Goal: Find contact information: Find contact information

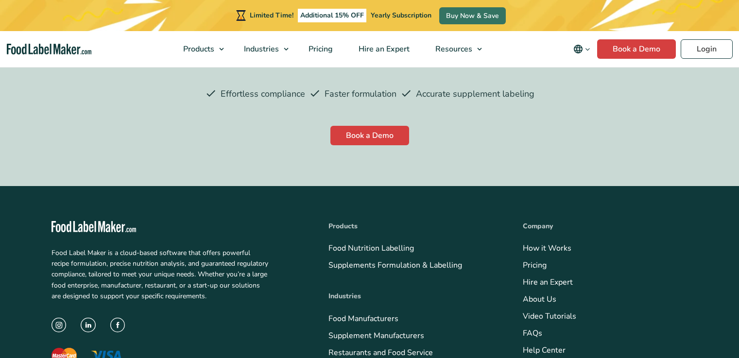
scroll to position [2742, 0]
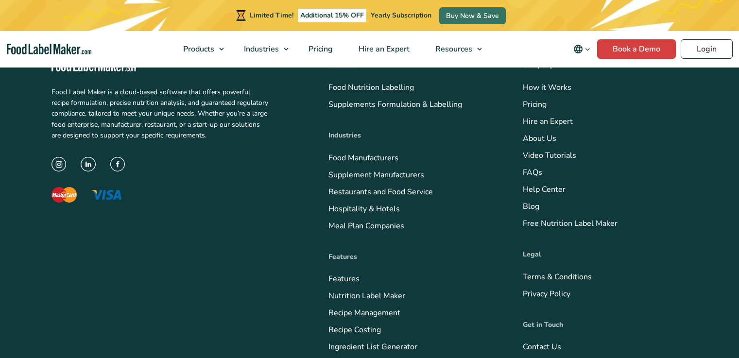
click at [523, 342] on link "Contact Us" at bounding box center [542, 347] width 38 height 11
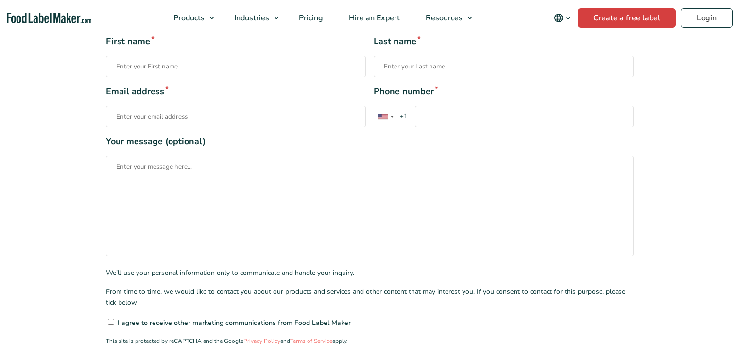
scroll to position [276, 0]
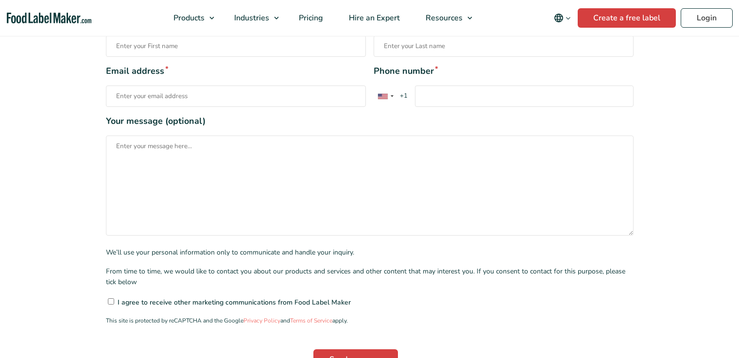
click at [108, 298] on input"] "I agree to receive other marketing communications from Food Label Maker" at bounding box center [111, 301] width 6 height 6
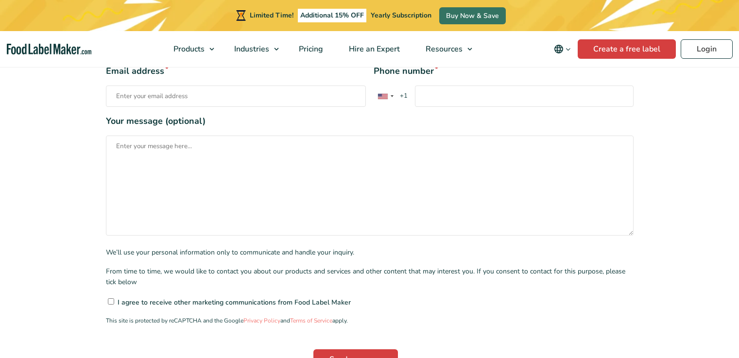
click at [108, 298] on input"] "I agree to receive other marketing communications from Food Label Maker" at bounding box center [111, 301] width 6 height 6
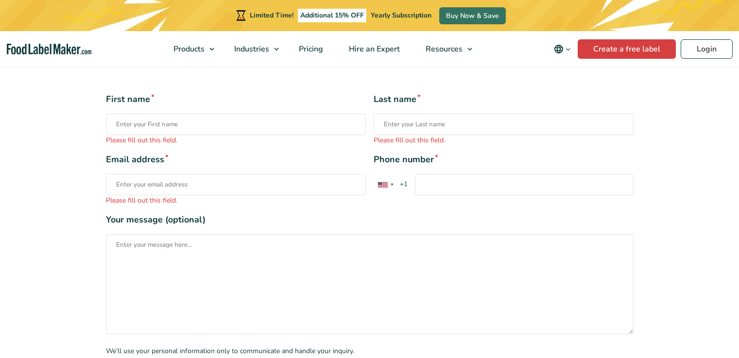
scroll to position [158, 0]
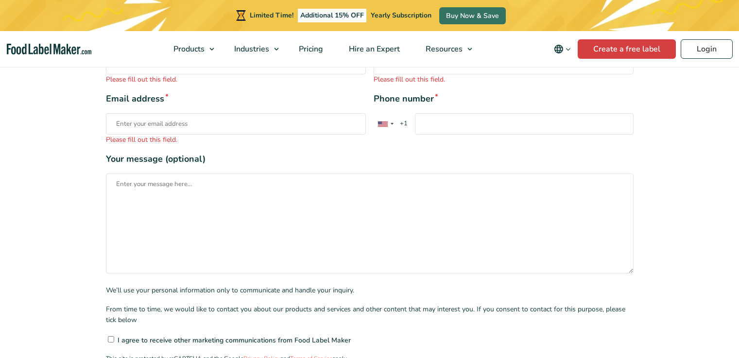
click at [108, 336] on input"] "I agree to receive other marketing communications from Food Label Maker" at bounding box center [111, 339] width 6 height 6
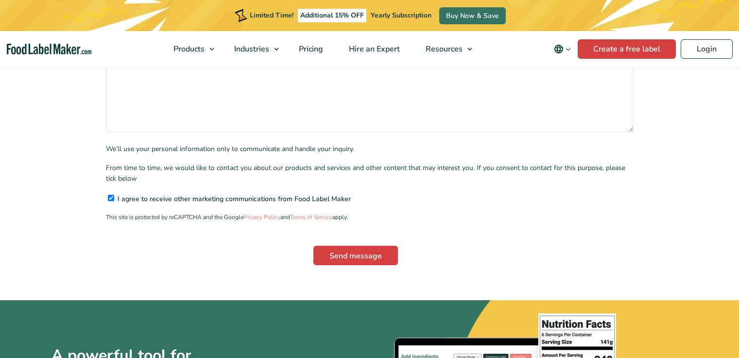
scroll to position [415, 0]
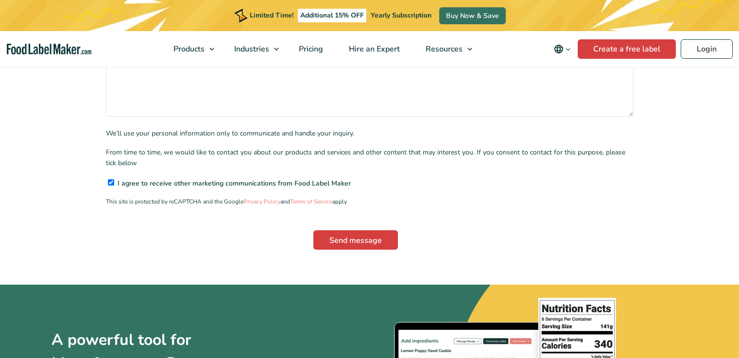
click at [108, 179] on input"] "I agree to receive other marketing communications from Food Label Maker" at bounding box center [111, 182] width 6 height 6
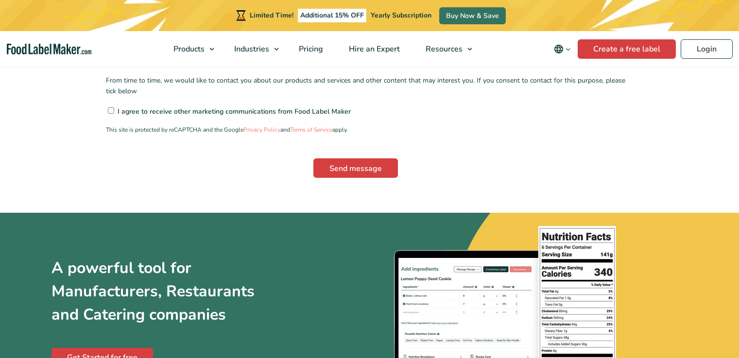
scroll to position [523, 0]
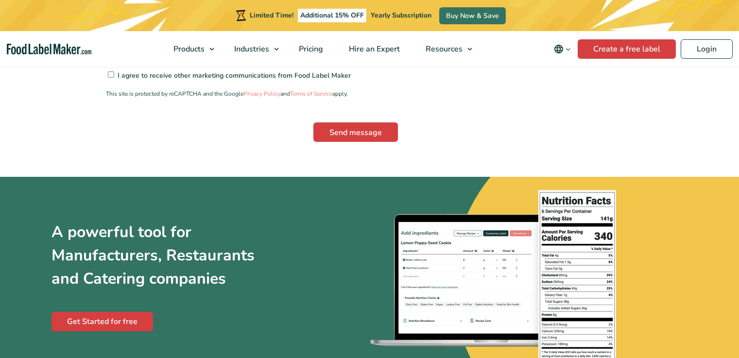
click at [108, 71] on input"] "I agree to receive other marketing communications from Food Label Maker" at bounding box center [111, 74] width 6 height 6
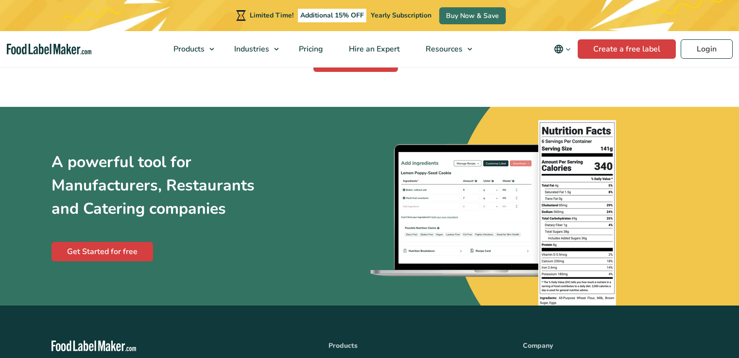
scroll to position [640, 0]
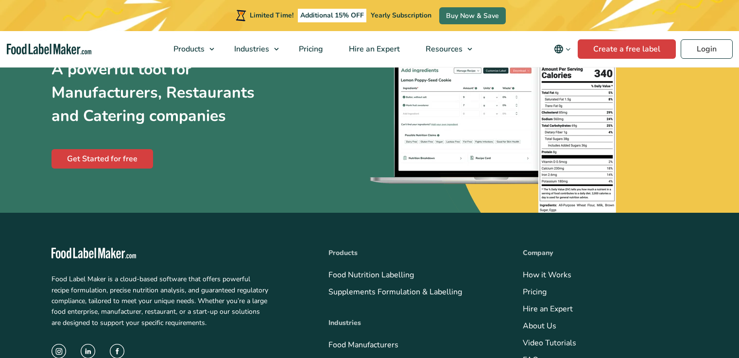
scroll to position [733, 0]
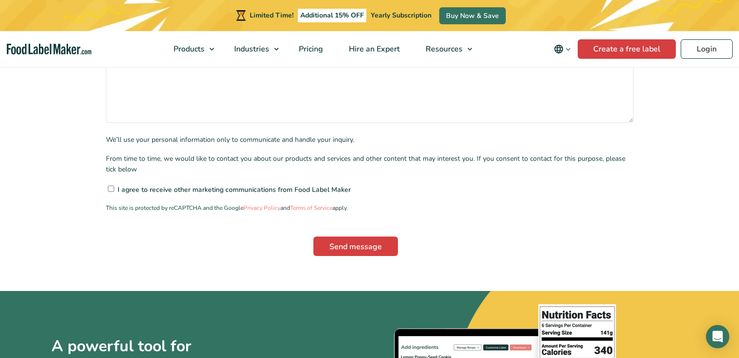
scroll to position [522, 0]
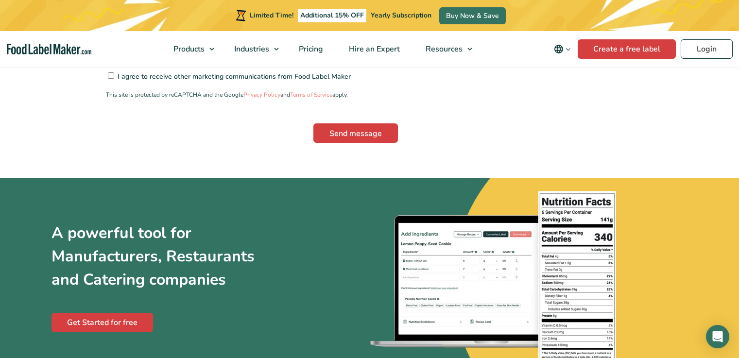
click at [108, 72] on input"] "I agree to receive other marketing communications from Food Label Maker" at bounding box center [111, 75] width 6 height 6
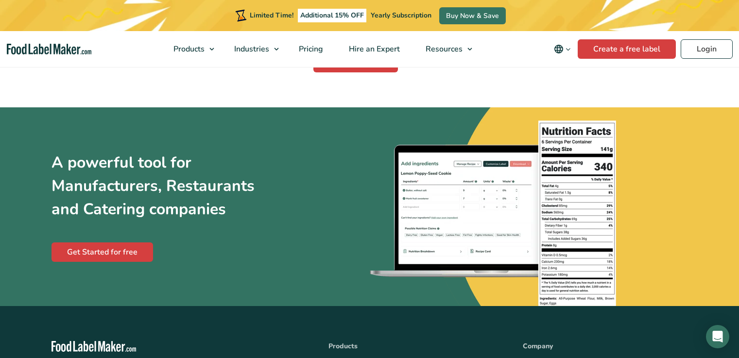
scroll to position [628, 0]
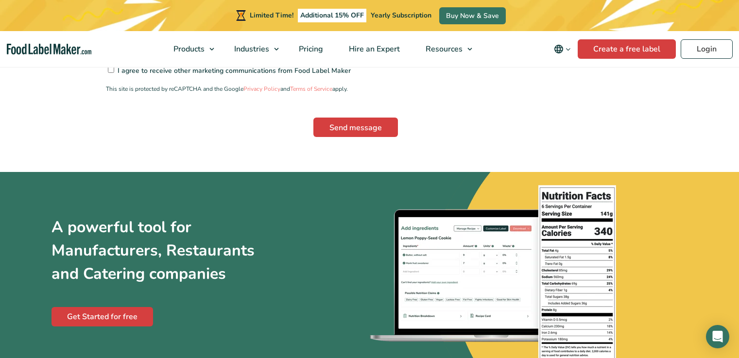
scroll to position [462, 0]
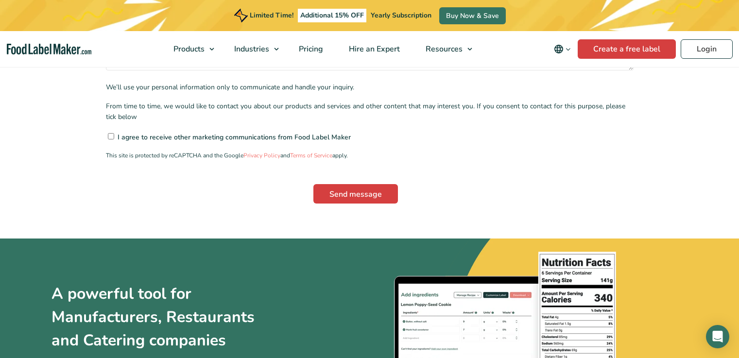
click at [108, 133] on input"] "I agree to receive other marketing communications from Food Label Maker" at bounding box center [111, 136] width 6 height 6
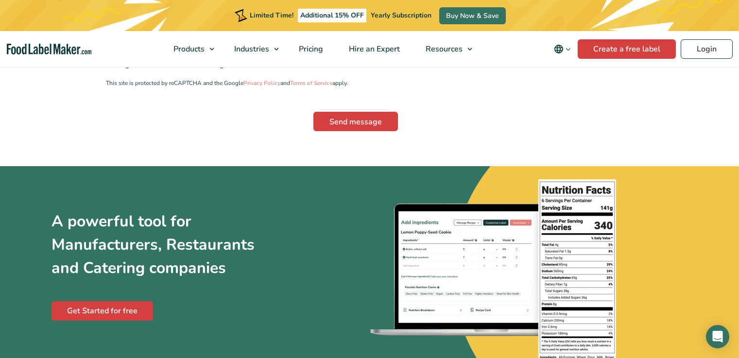
scroll to position [563, 0]
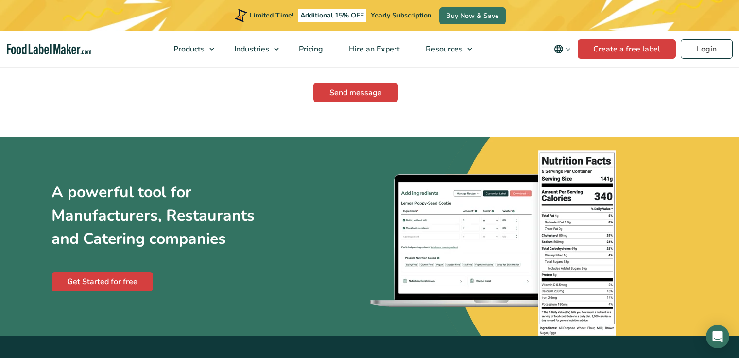
click at [108, 32] on input"] "I agree to receive other marketing communications from Food Label Maker" at bounding box center [111, 35] width 6 height 6
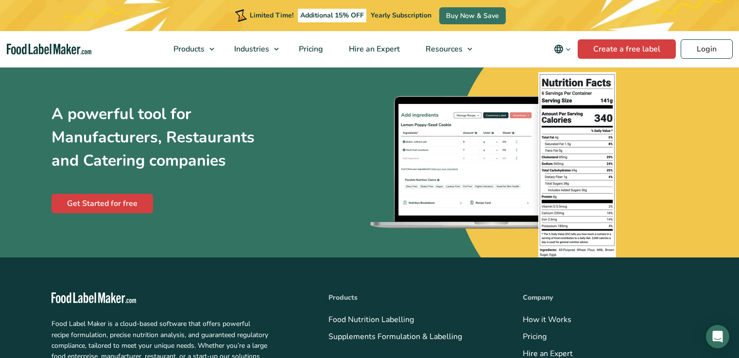
scroll to position [668, 0]
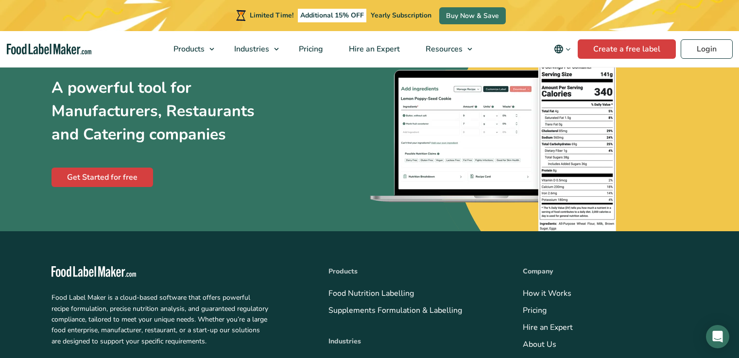
checkbox input"] "true"
